Goal: Information Seeking & Learning: Learn about a topic

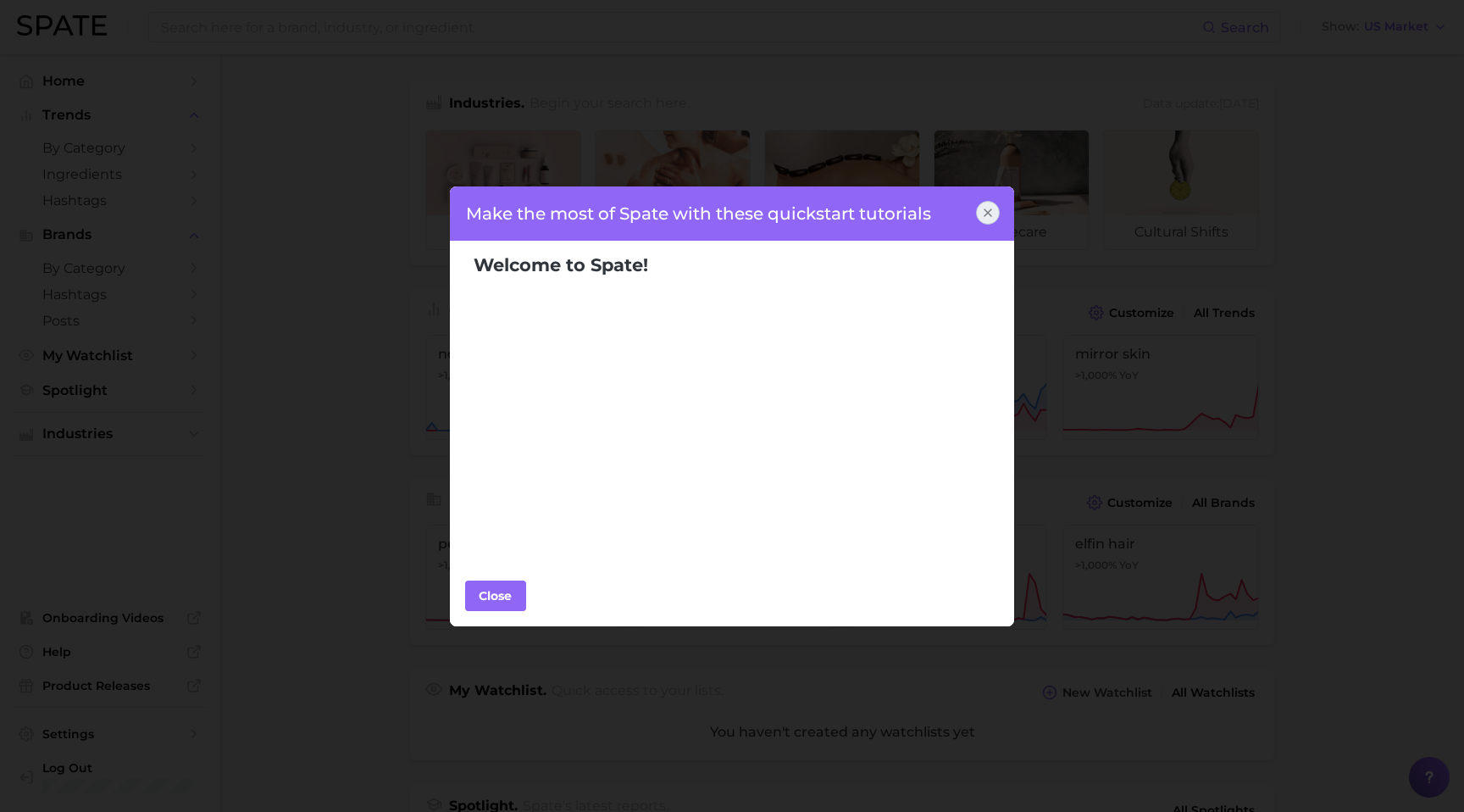
click at [989, 214] on icon at bounding box center [988, 212] width 6 height 6
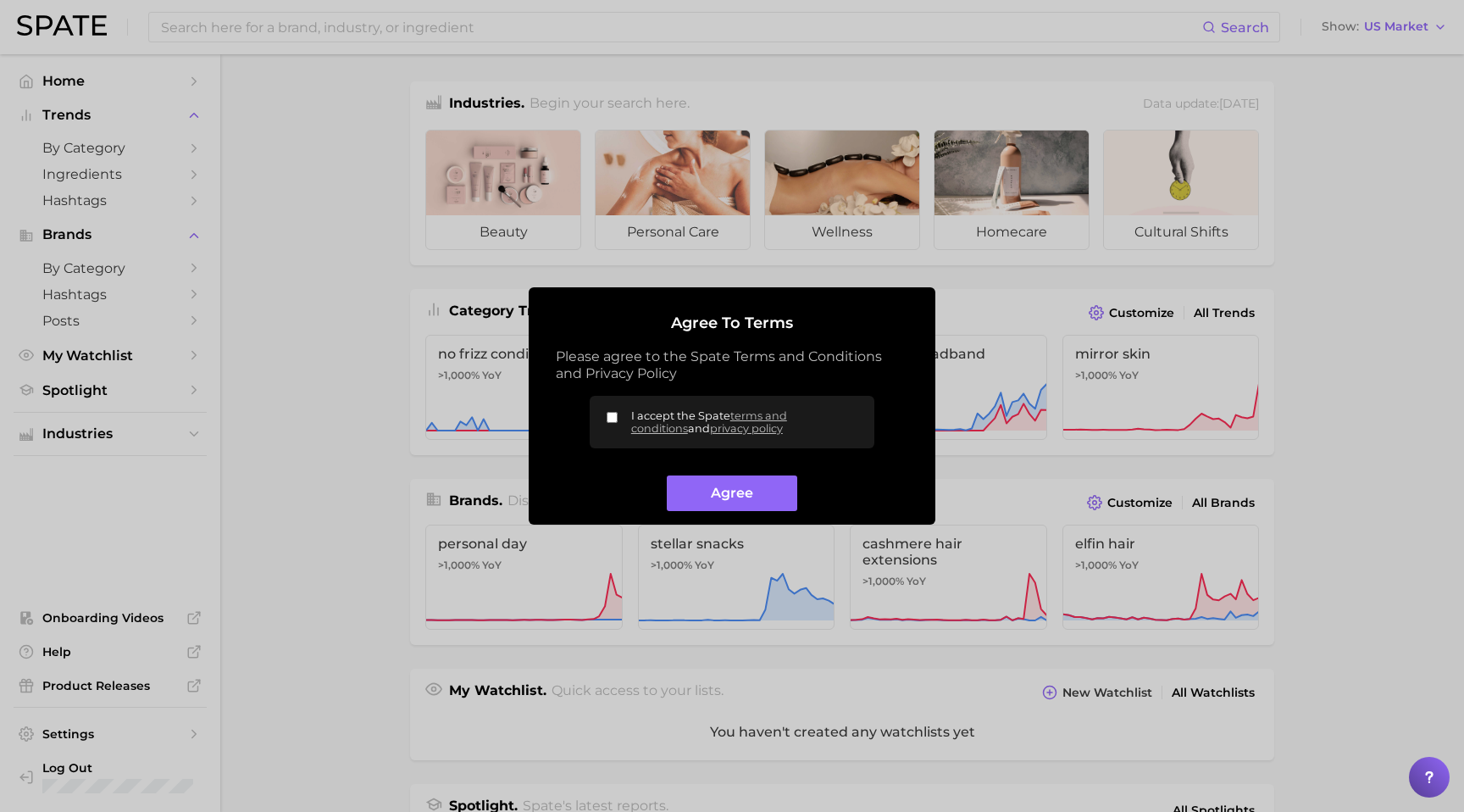
click at [612, 421] on input "I accept the Spate terms and conditions and privacy policy" at bounding box center [612, 417] width 11 height 11
checkbox input "true"
click at [704, 492] on button "Agree" at bounding box center [731, 494] width 130 height 36
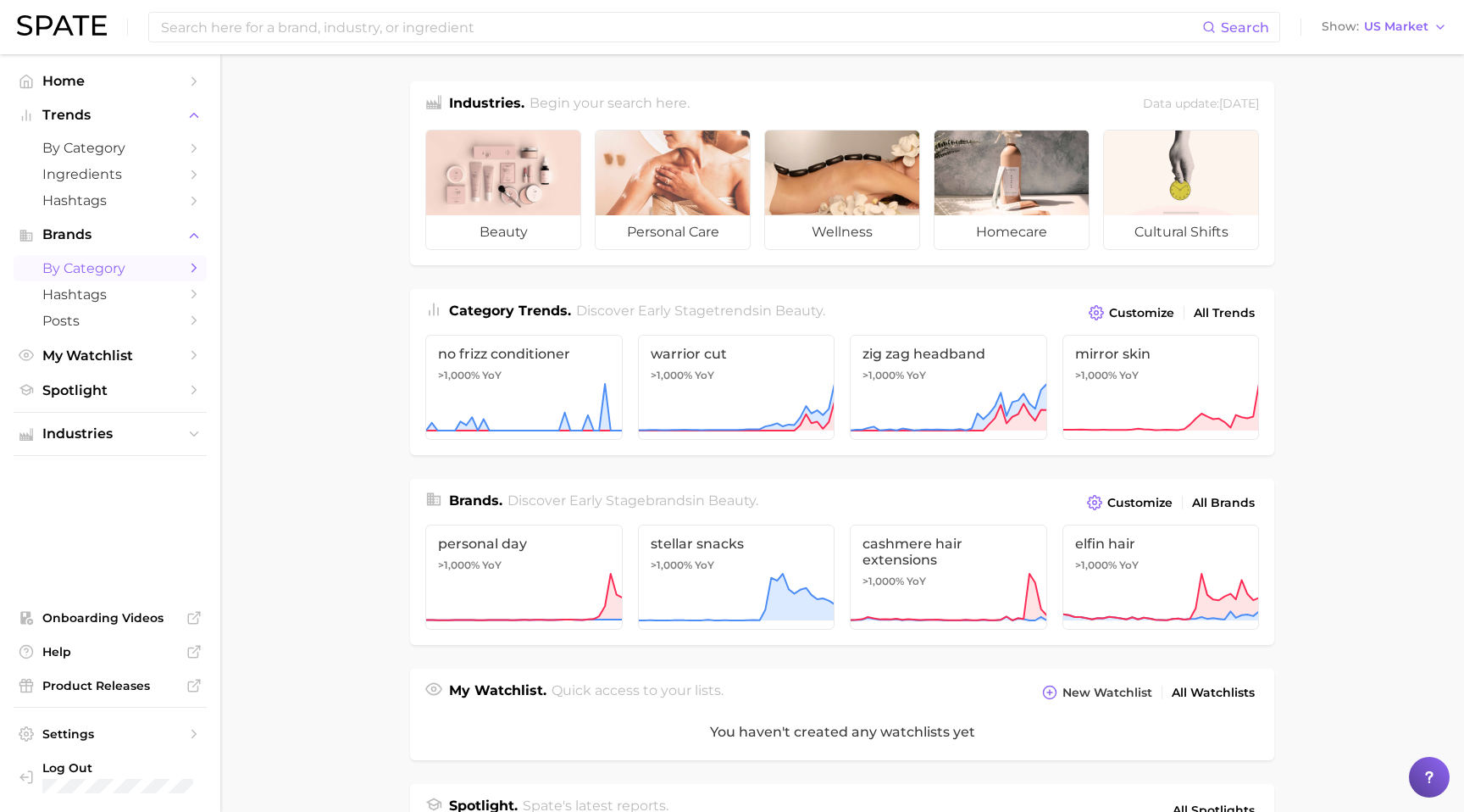
click at [145, 270] on span "by Category" at bounding box center [110, 268] width 135 height 16
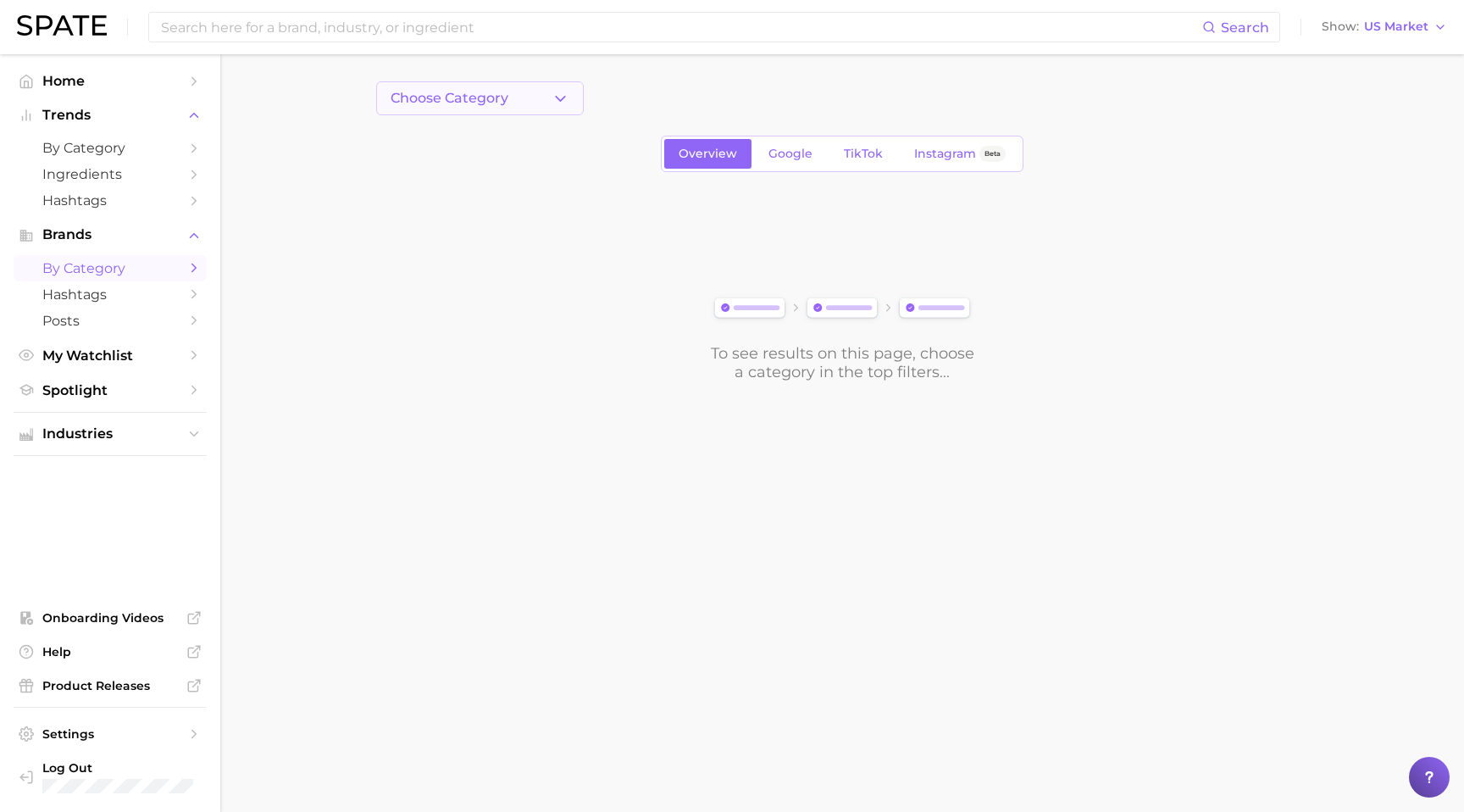
click at [570, 90] on button "Choose Category" at bounding box center [480, 97] width 207 height 34
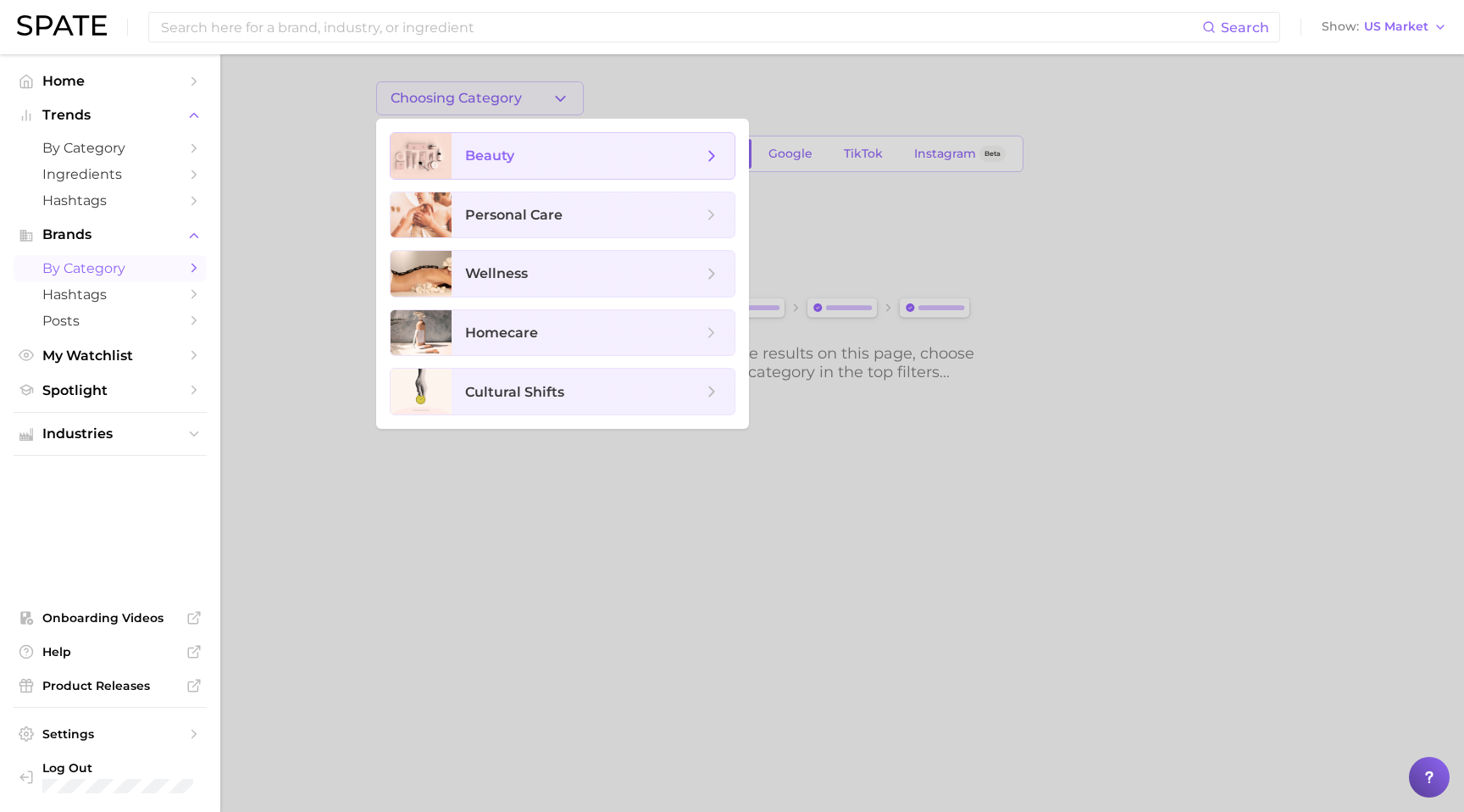
click at [546, 150] on span "beauty" at bounding box center [584, 155] width 237 height 19
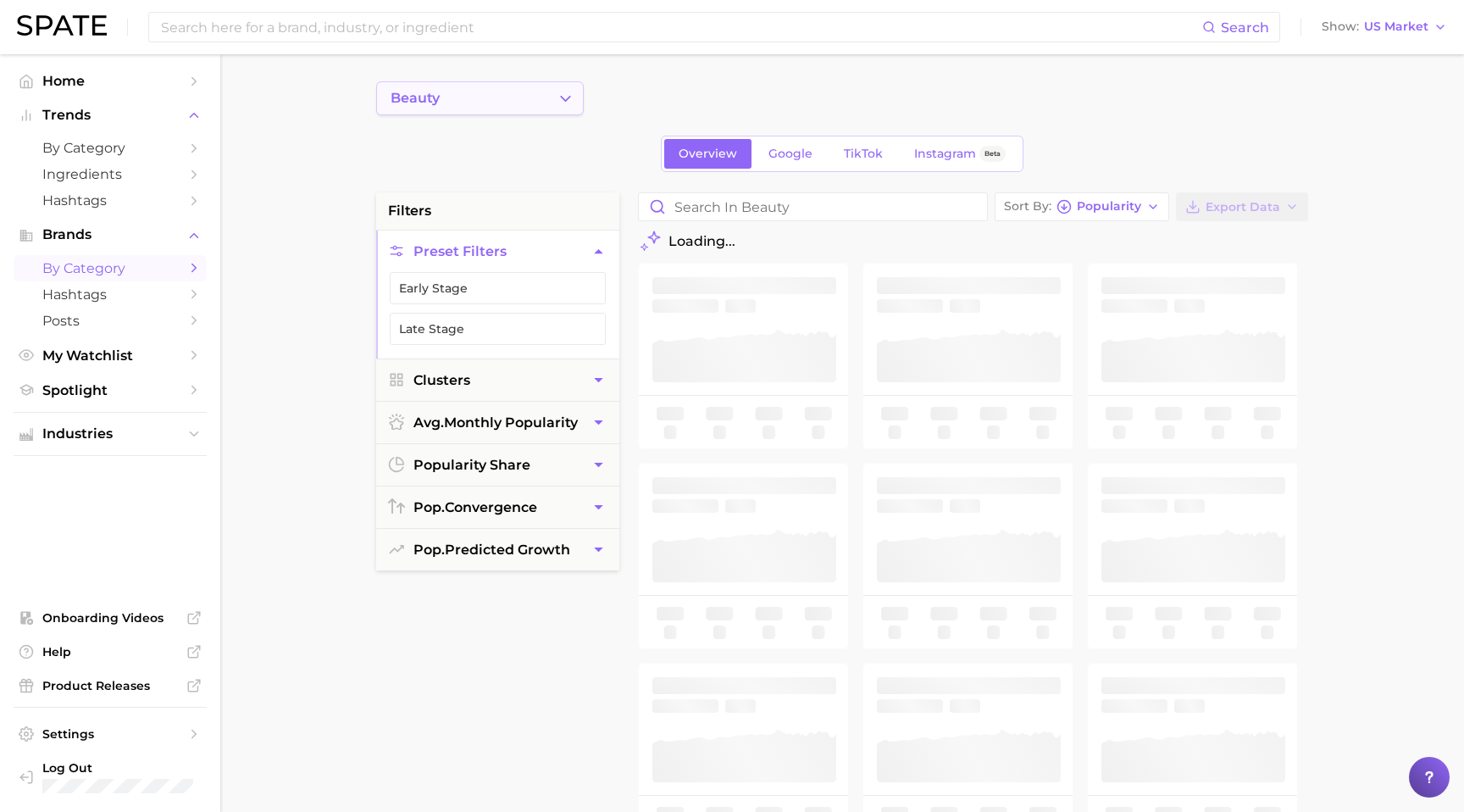
click at [568, 97] on polyline "Change Category" at bounding box center [566, 97] width 9 height 5
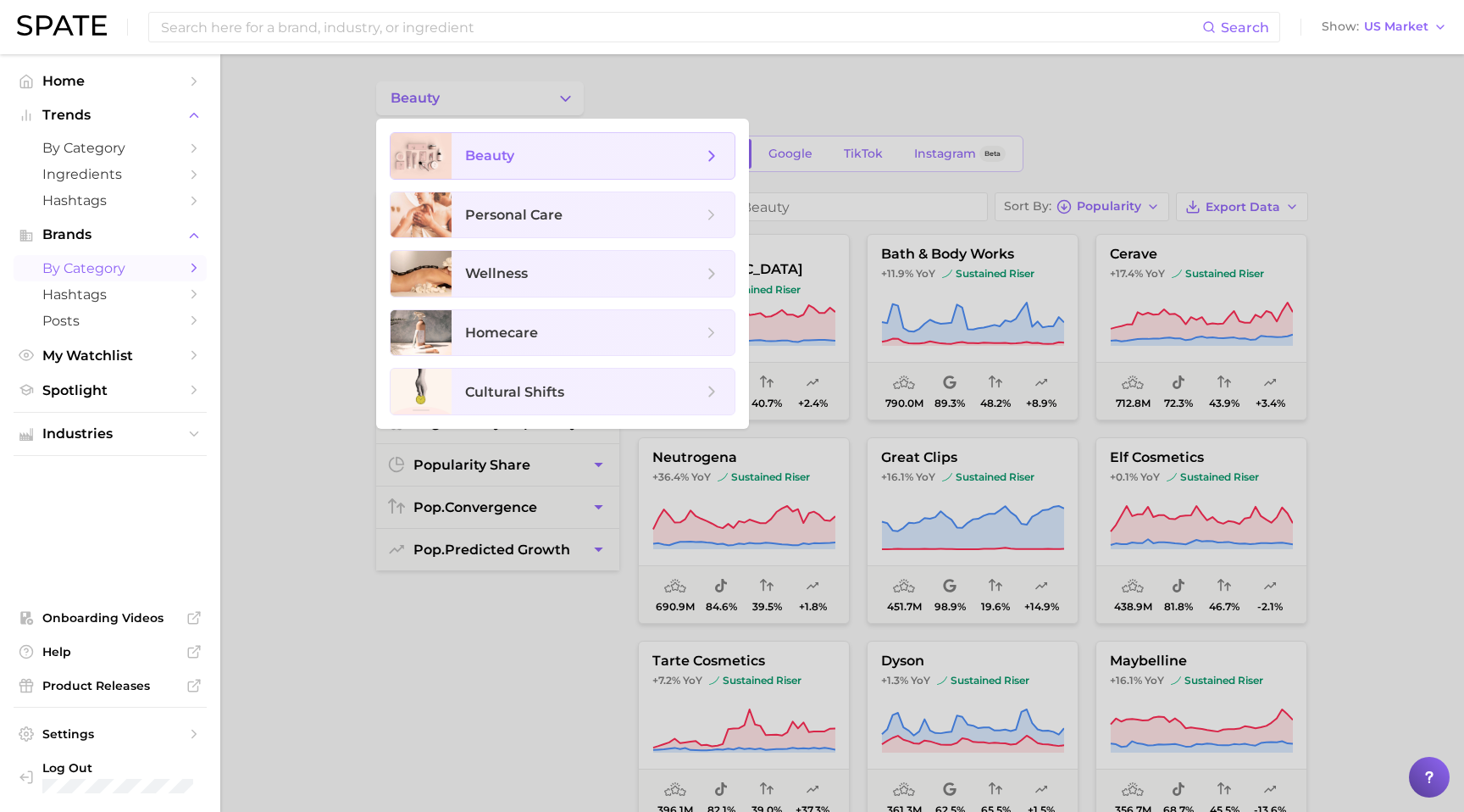
click at [710, 159] on polyline at bounding box center [712, 155] width 5 height 9
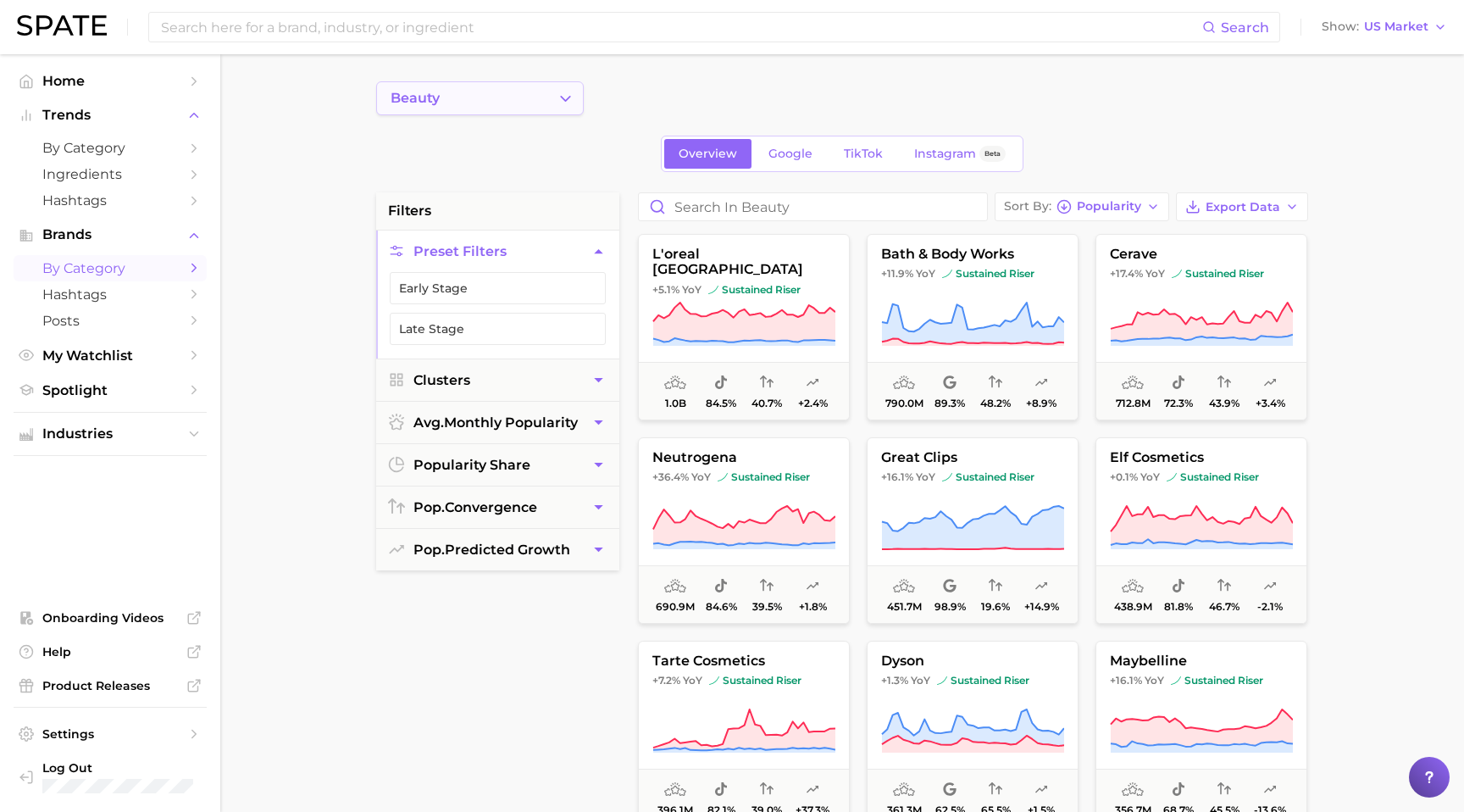
click at [580, 111] on button "beauty" at bounding box center [480, 97] width 207 height 34
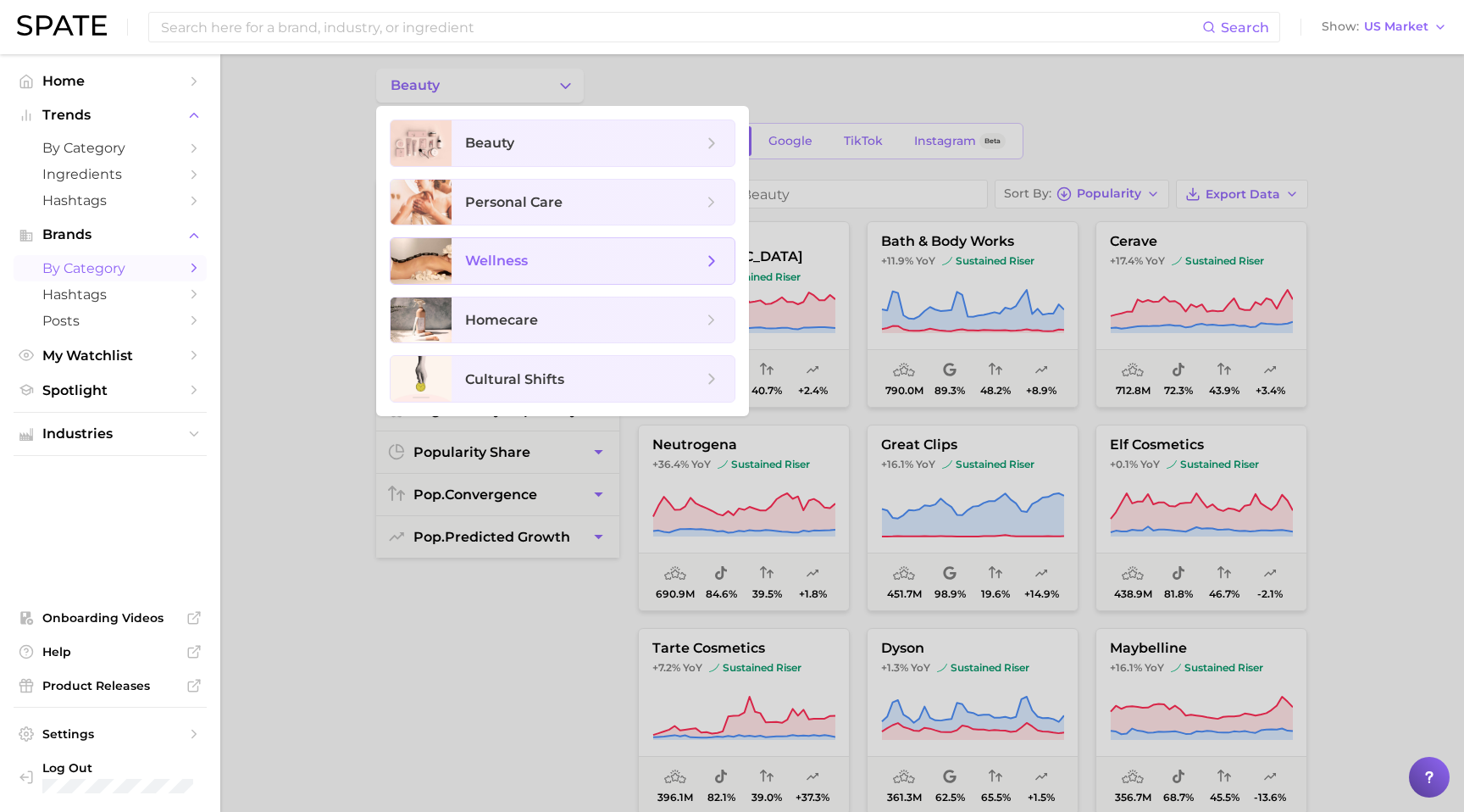
scroll to position [9, 0]
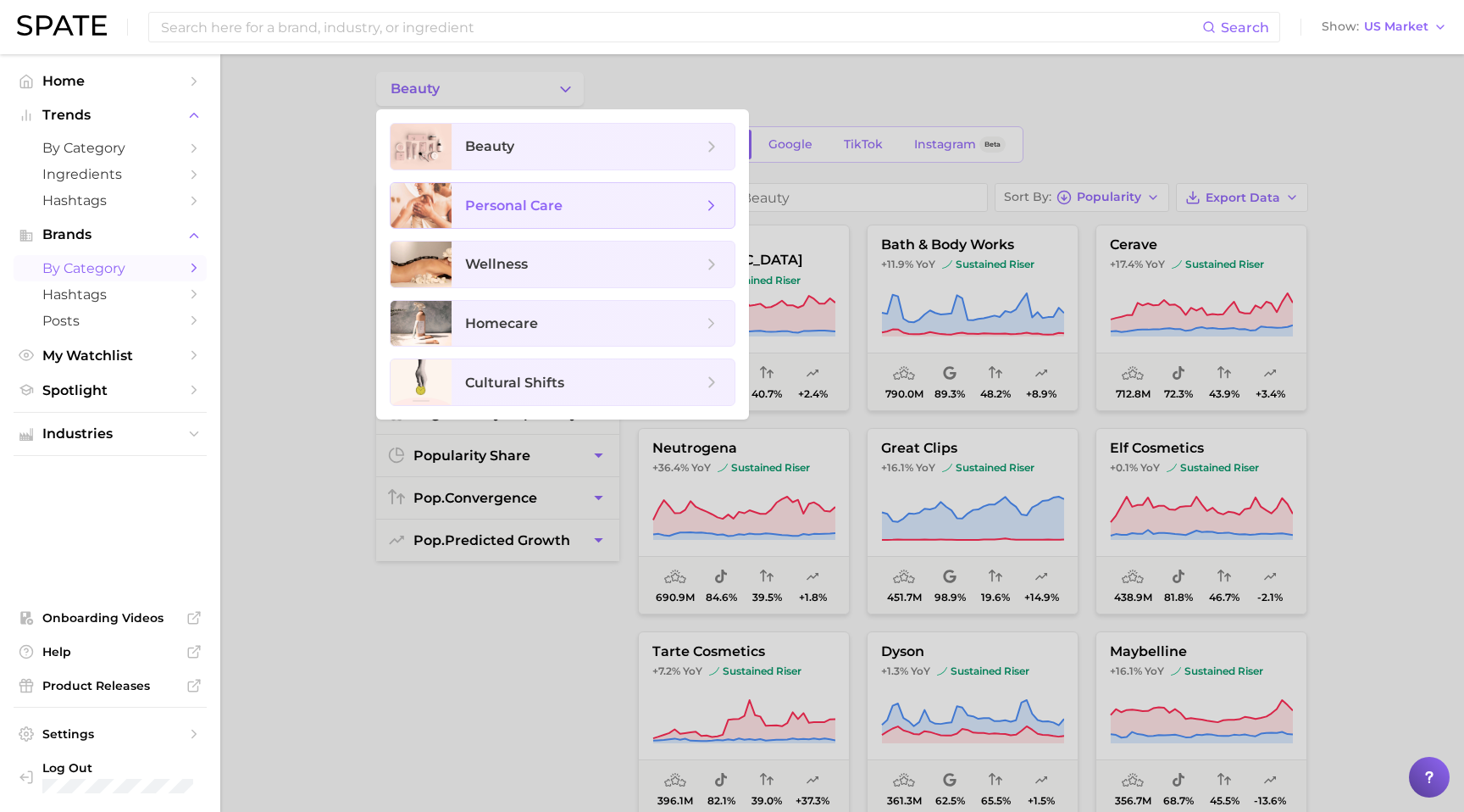
click at [714, 212] on icon at bounding box center [712, 206] width 19 height 19
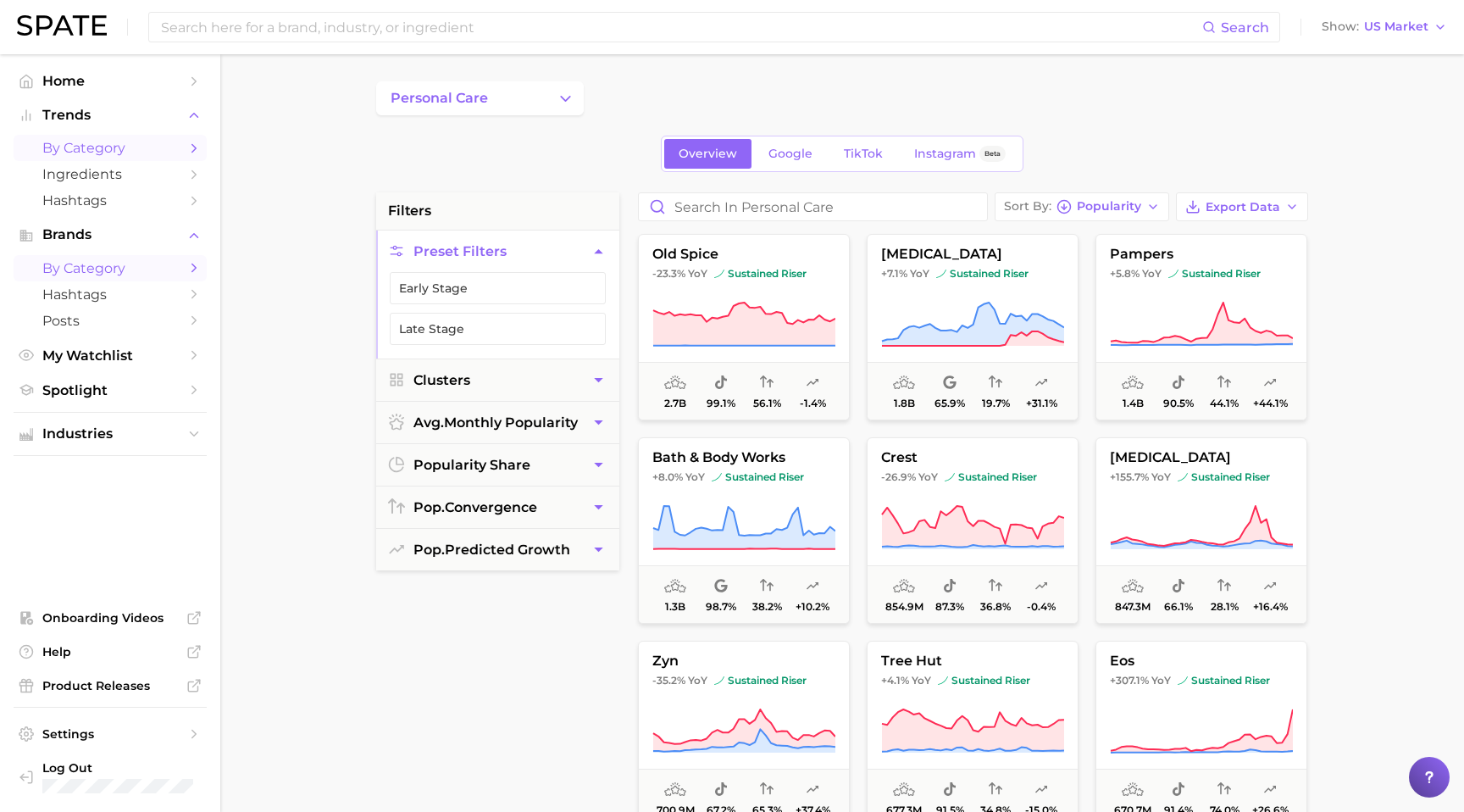
click at [187, 147] on icon "Sidebar" at bounding box center [194, 148] width 15 height 15
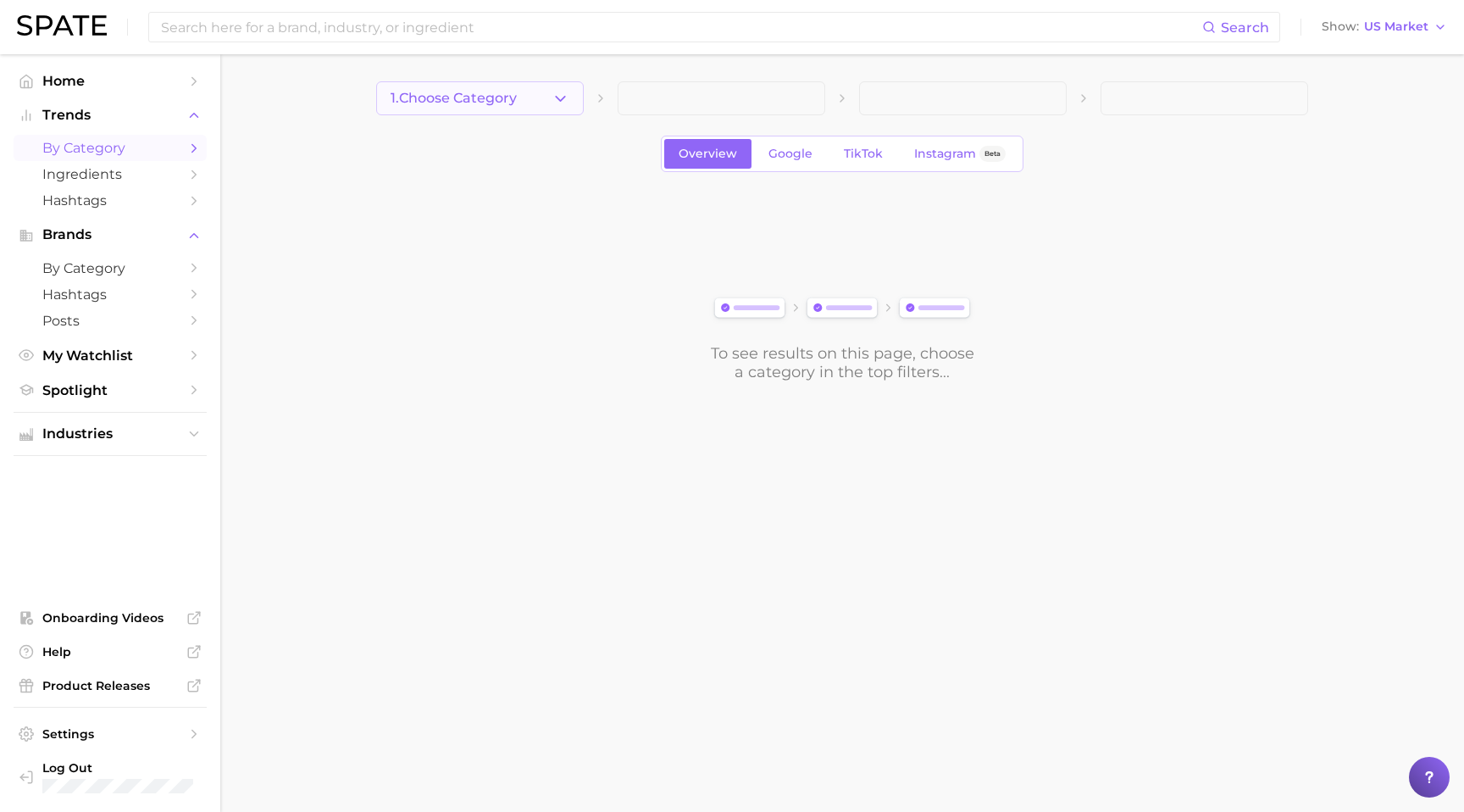
click at [554, 98] on icon "button" at bounding box center [561, 99] width 18 height 18
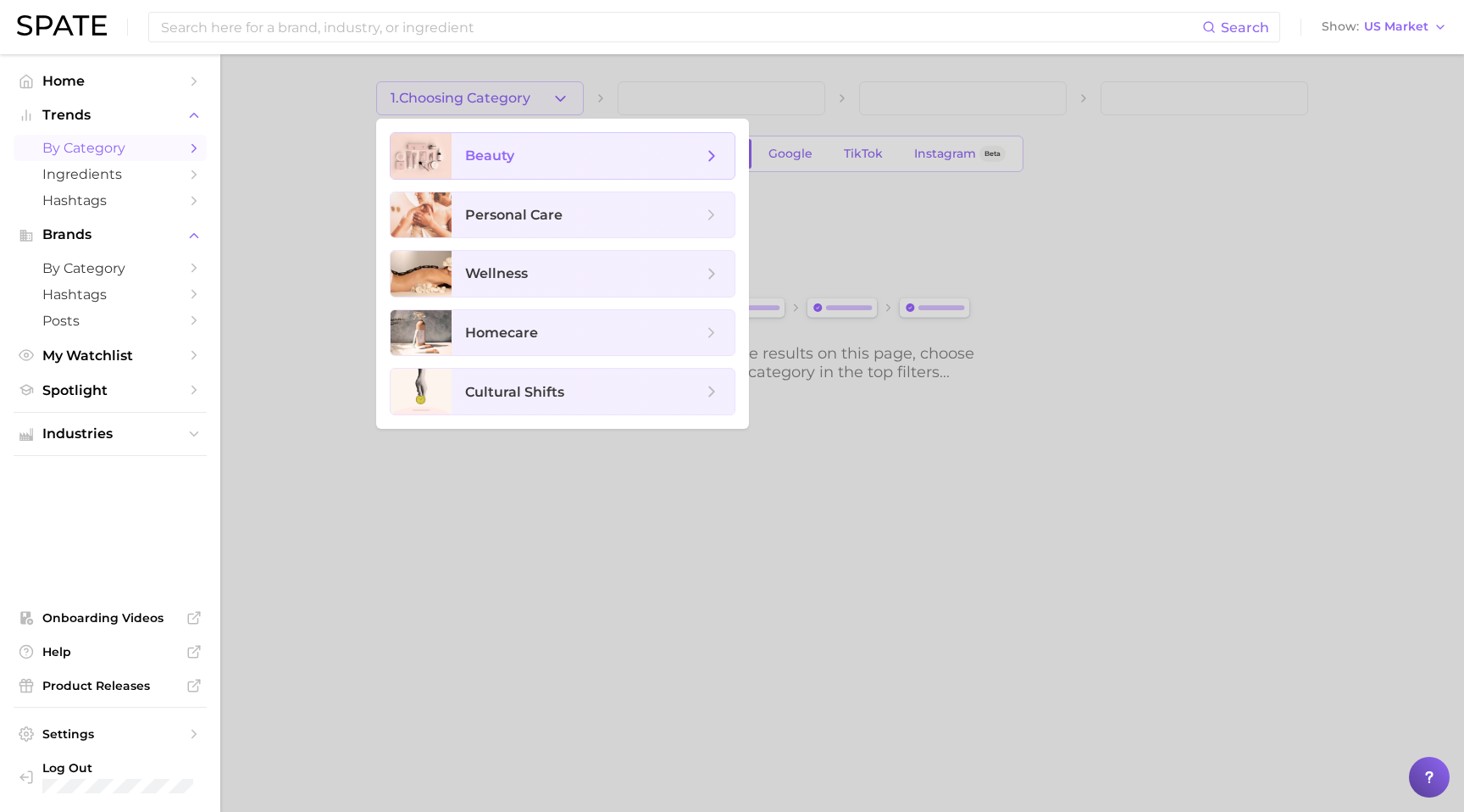
click at [709, 153] on icon at bounding box center [712, 155] width 19 height 19
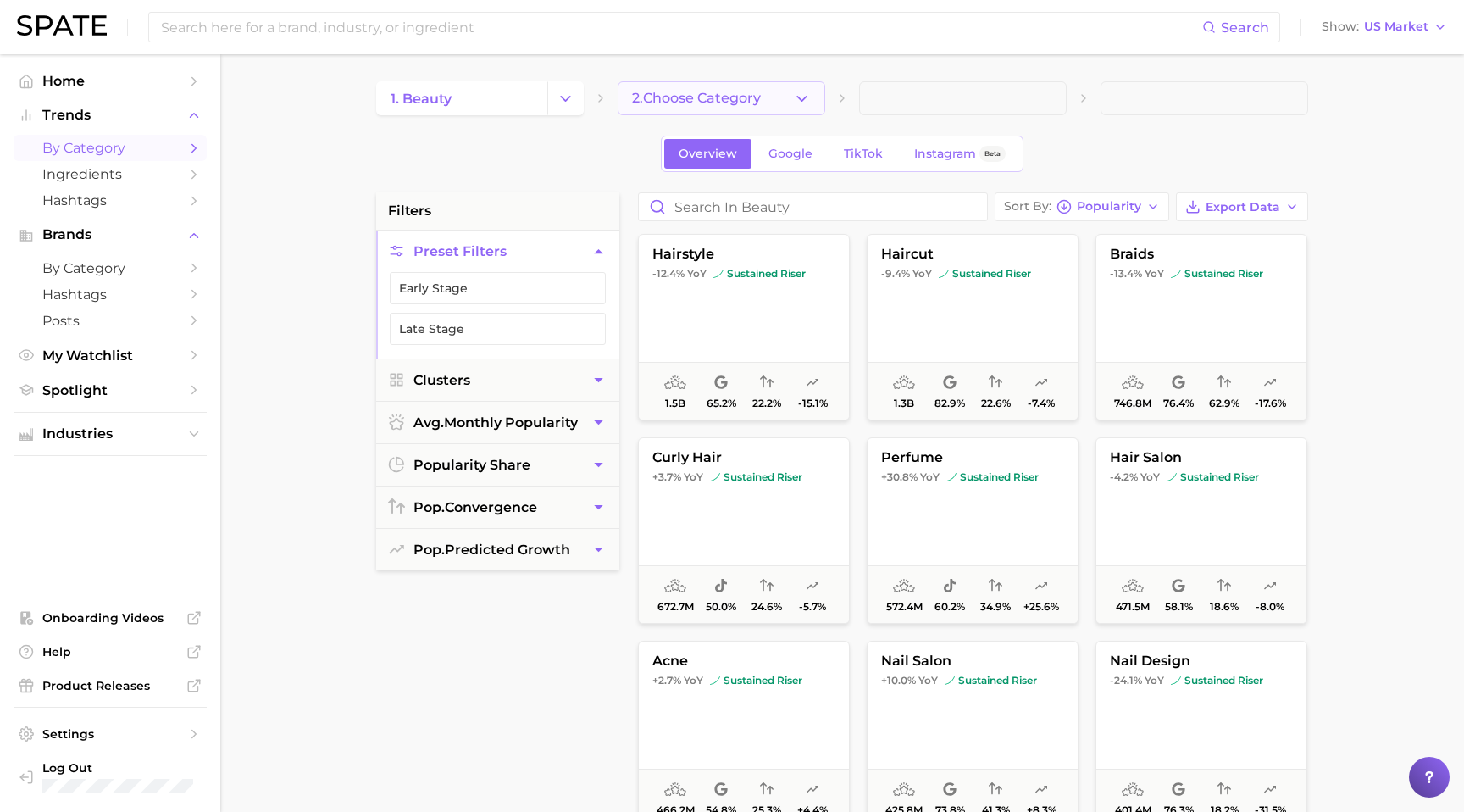
click at [707, 104] on span "2. Choose Category" at bounding box center [697, 98] width 129 height 15
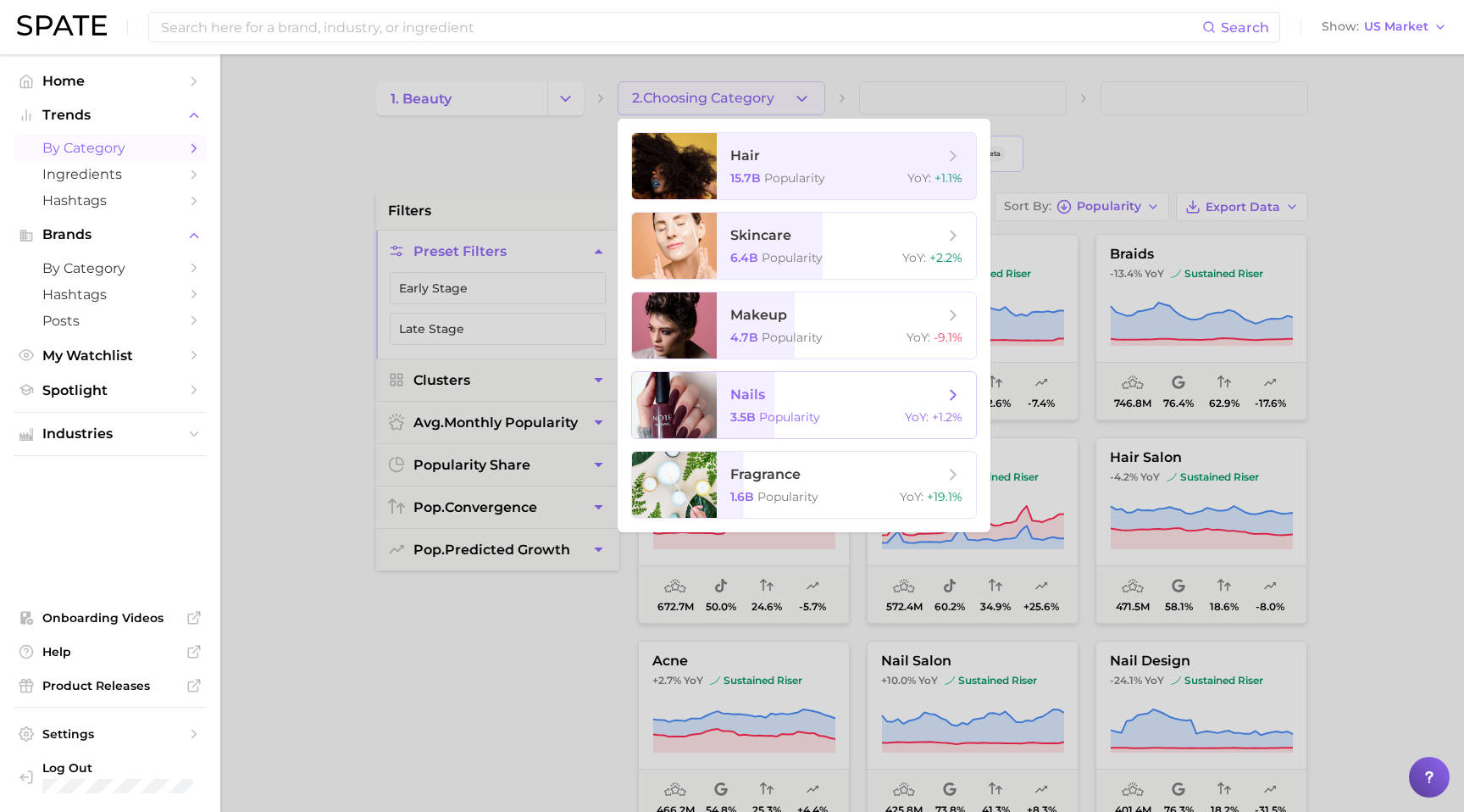
click at [867, 411] on div "3.5b Popularity YoY : +1.2%" at bounding box center [846, 416] width 232 height 15
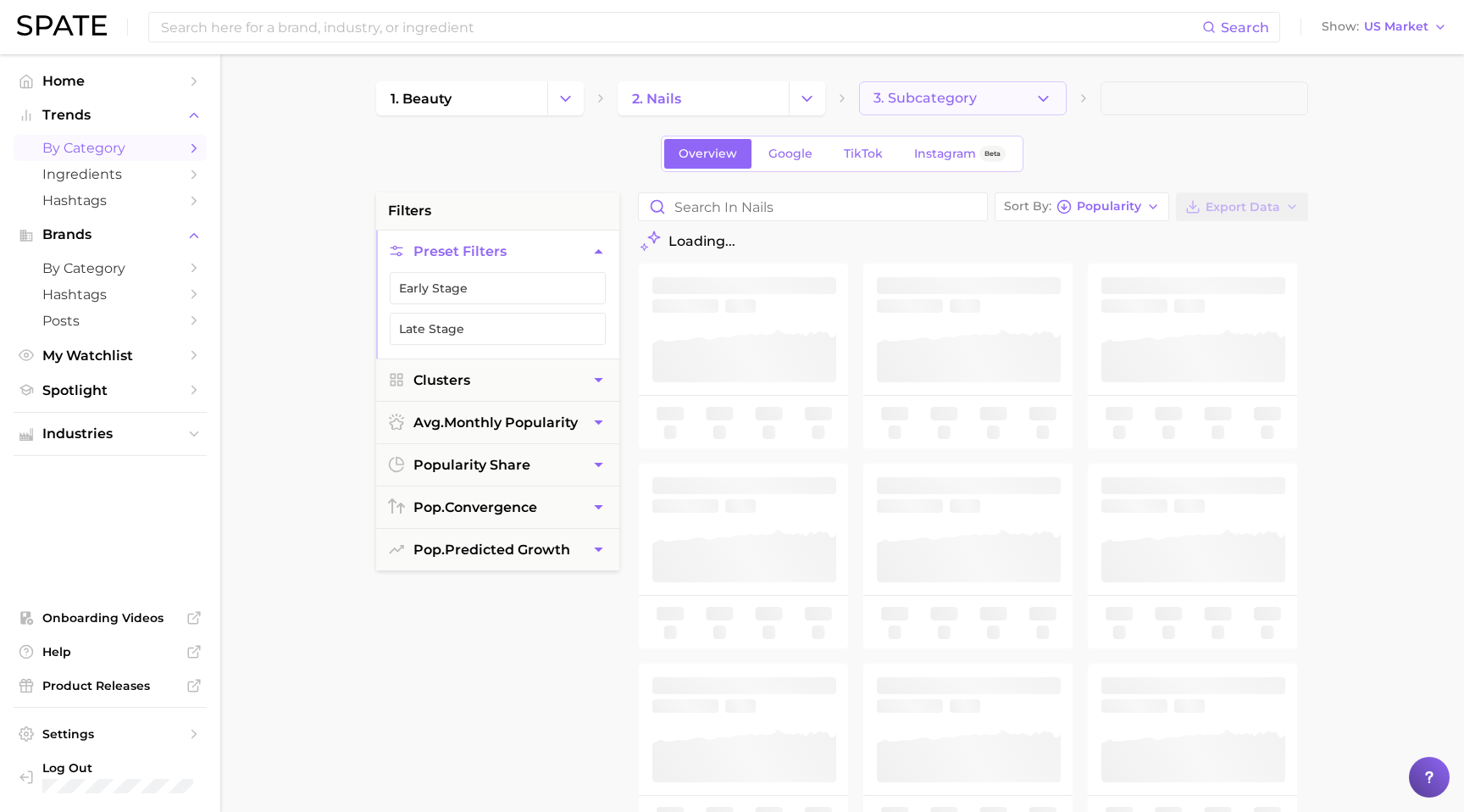
click at [1046, 95] on icon "button" at bounding box center [1044, 99] width 18 height 18
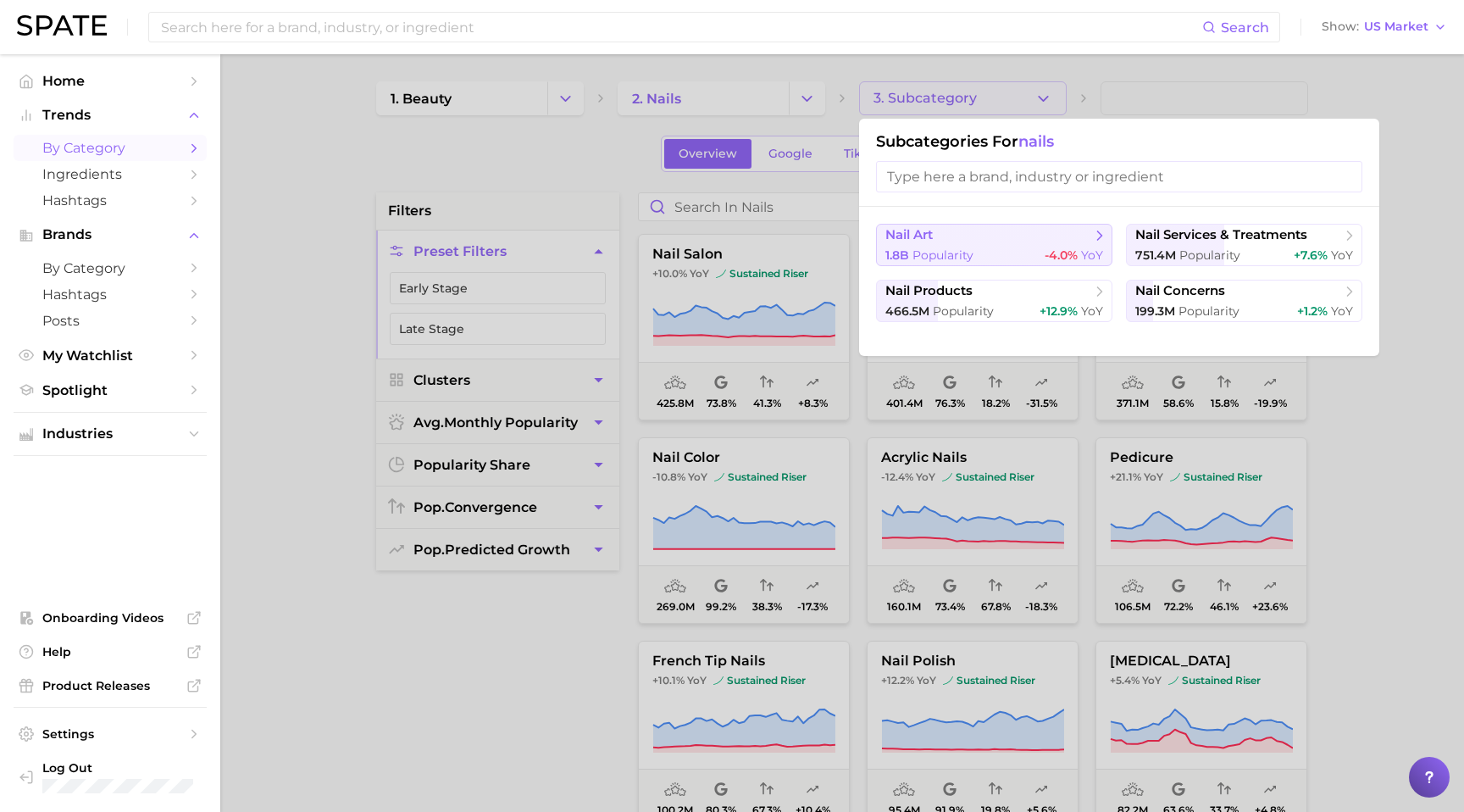
click at [1091, 243] on icon at bounding box center [1099, 236] width 17 height 17
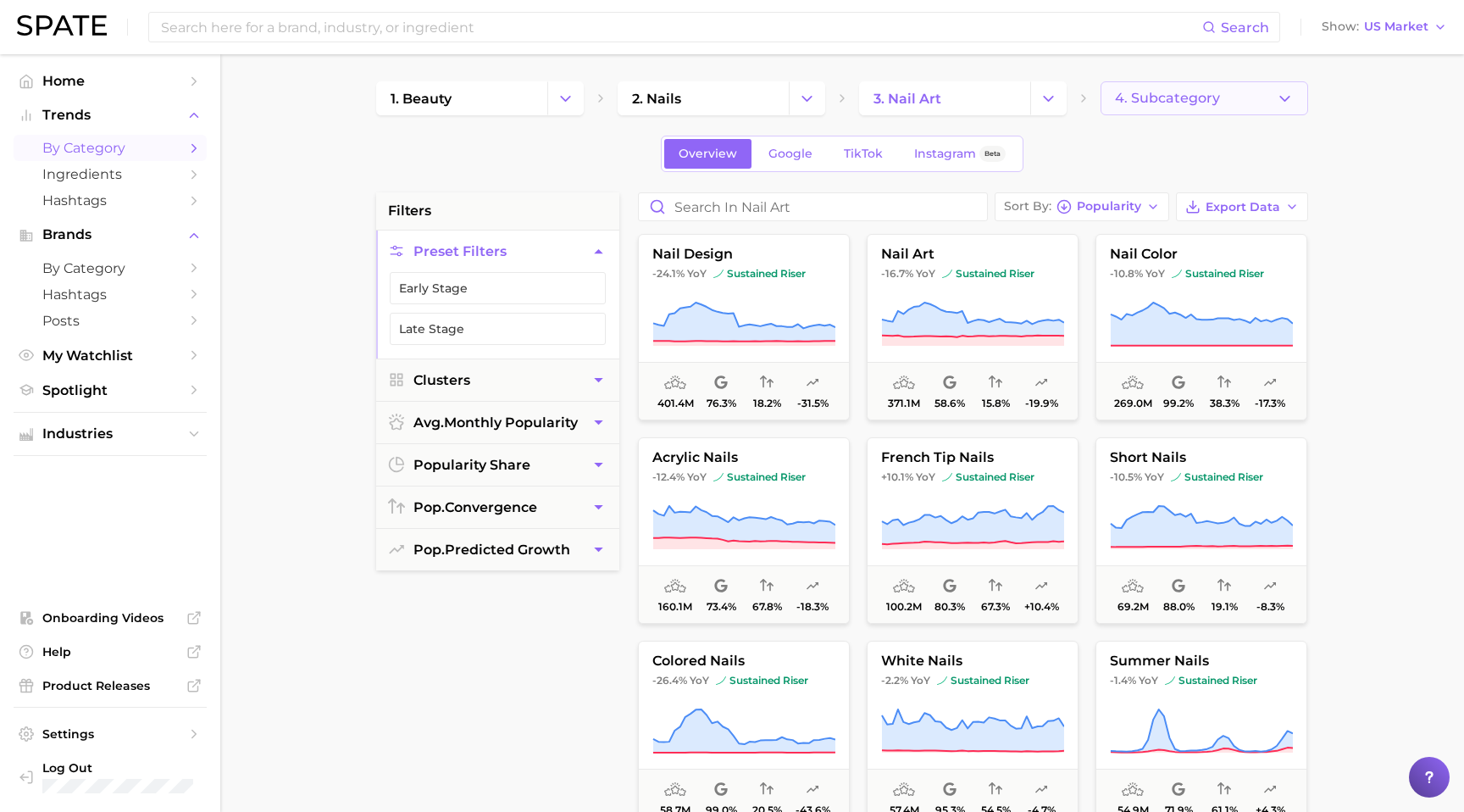
click at [1290, 99] on icon "button" at bounding box center [1286, 99] width 18 height 18
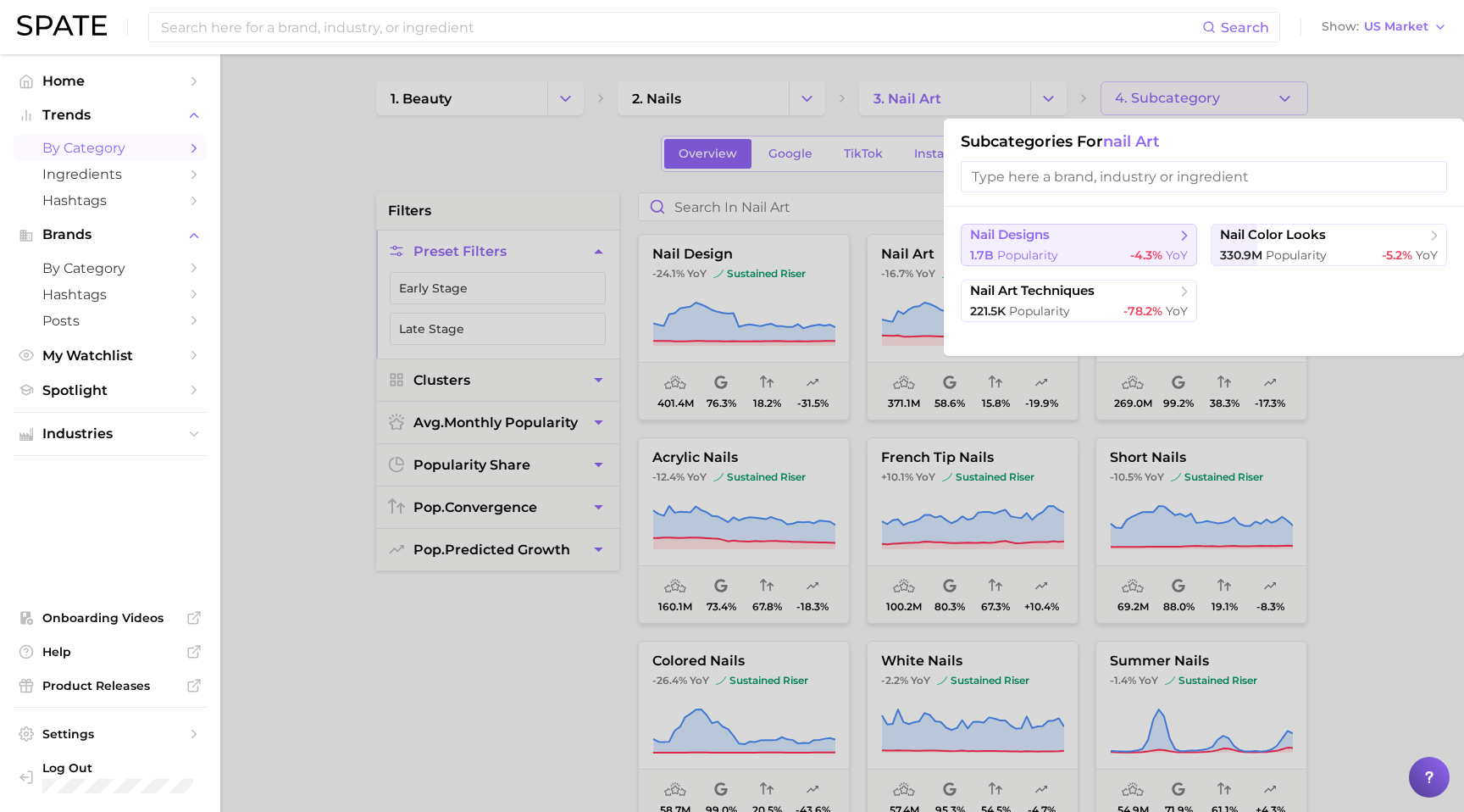
click at [1127, 247] on div "1.7b Popularity -4.3% YoY" at bounding box center [1079, 256] width 218 height 16
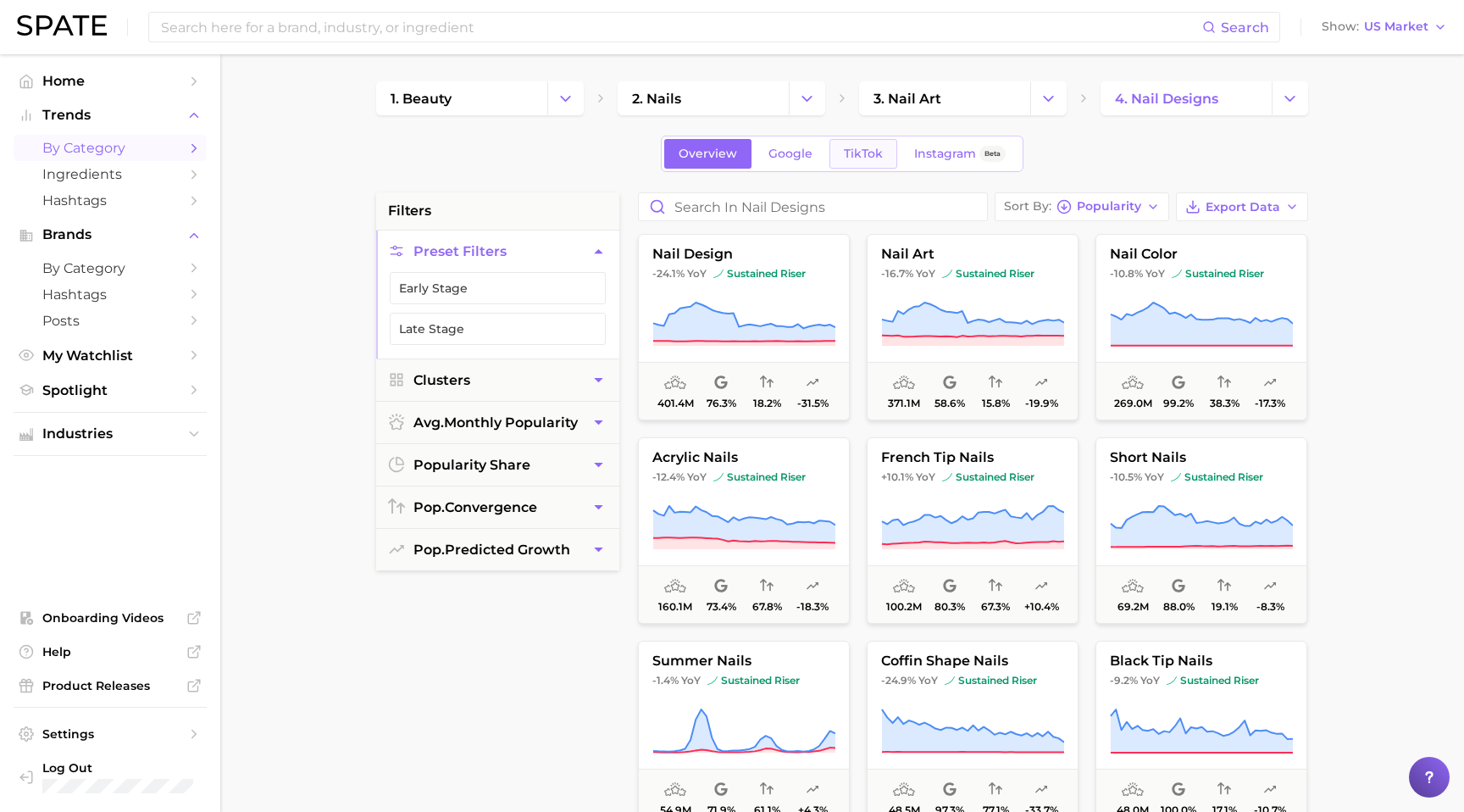
click at [853, 155] on span "TikTok" at bounding box center [863, 154] width 39 height 15
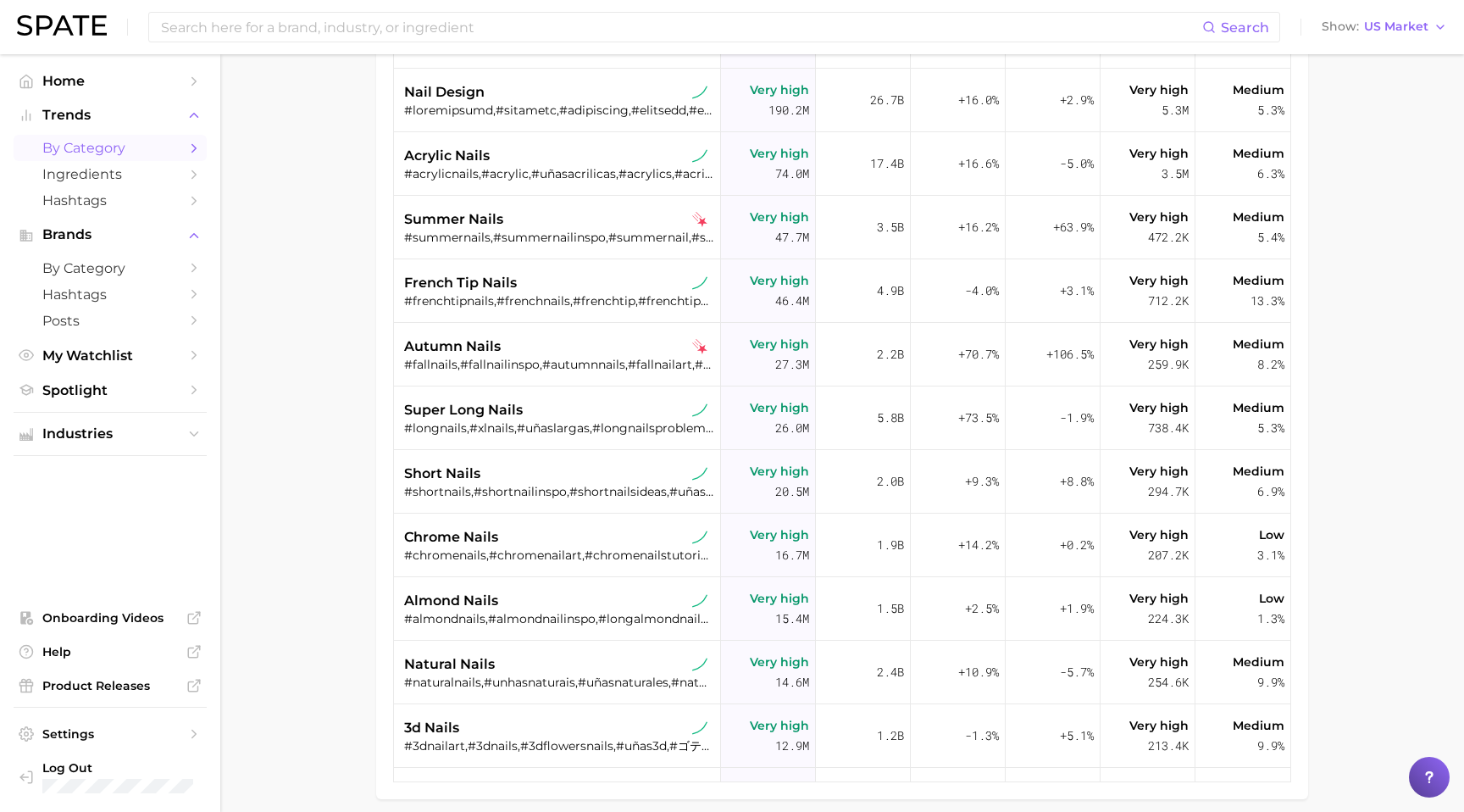
scroll to position [291, 0]
click at [449, 272] on span "french tip nails" at bounding box center [461, 280] width 113 height 20
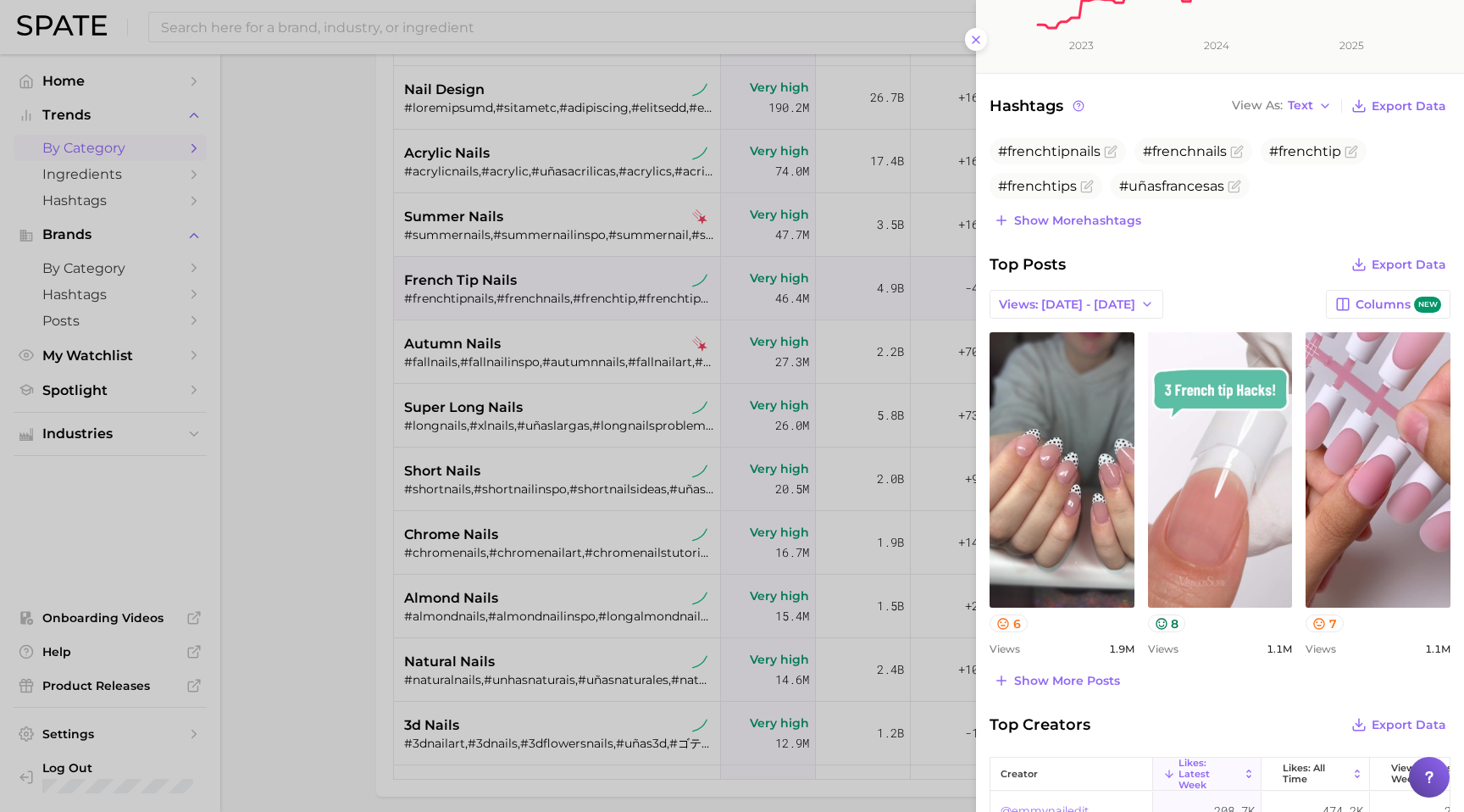
scroll to position [462, 0]
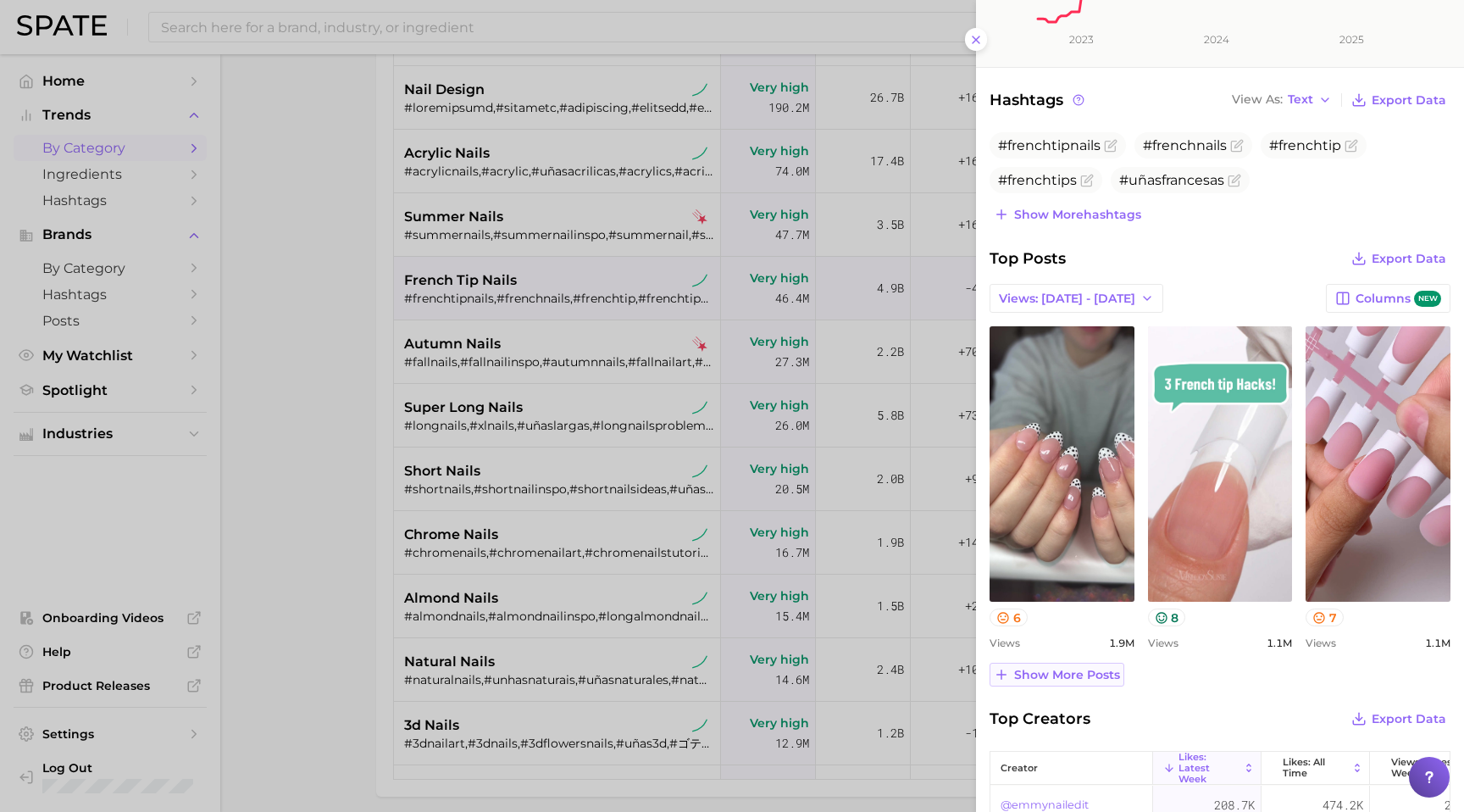
click at [1036, 668] on span "Show more posts" at bounding box center [1068, 675] width 105 height 15
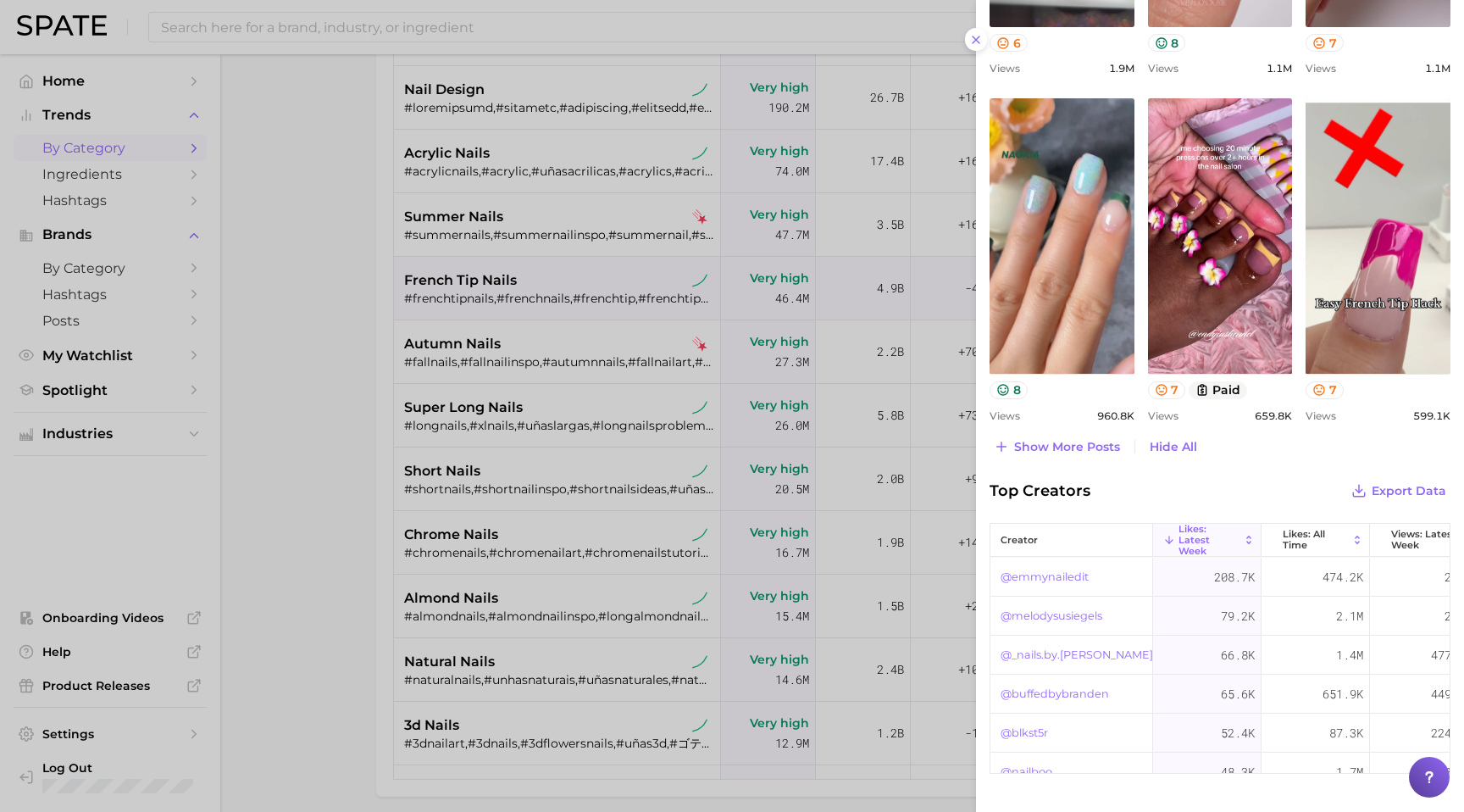
scroll to position [1039, 0]
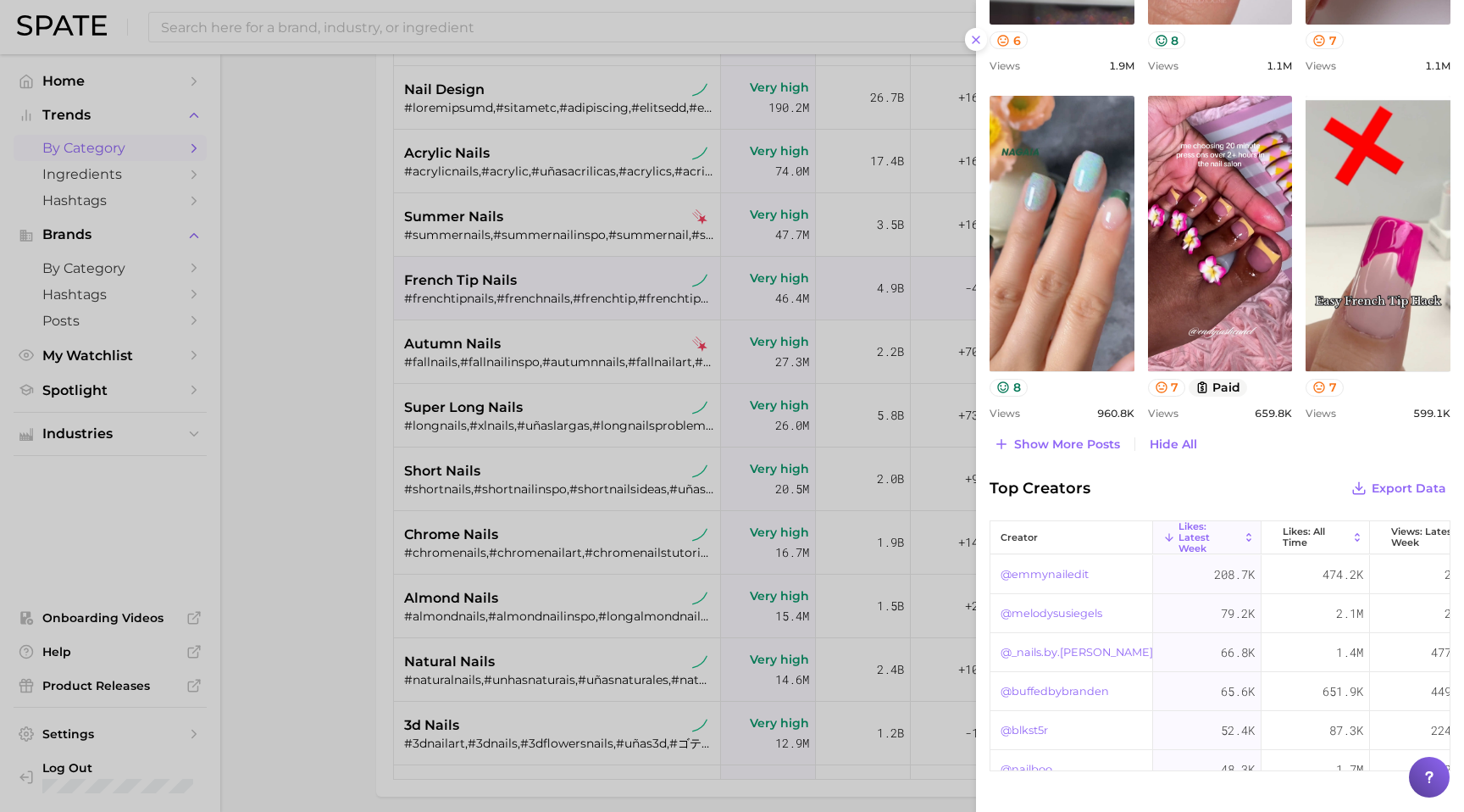
click at [1037, 569] on link "@emmynailedit" at bounding box center [1045, 575] width 88 height 20
